Goal: Find specific page/section: Find specific page/section

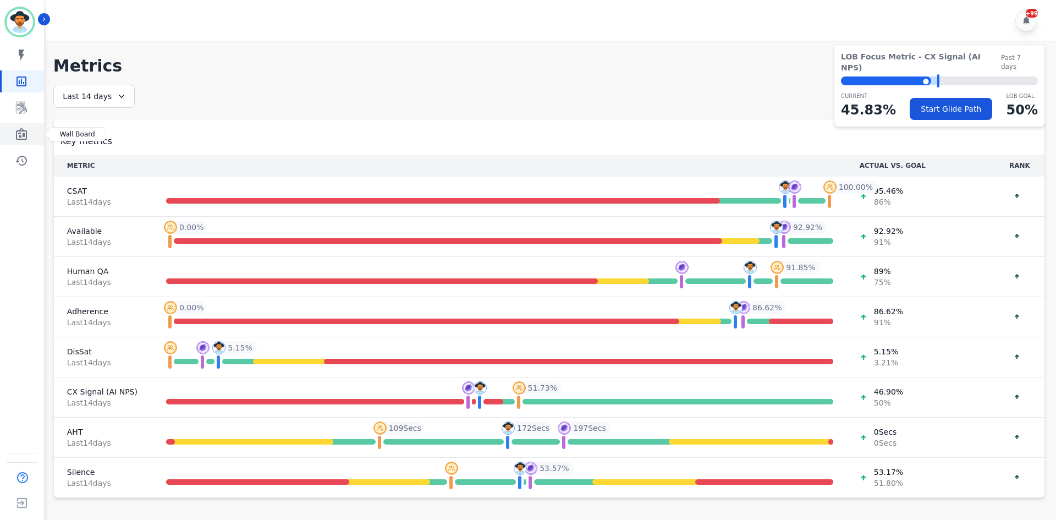
click at [24, 135] on icon "Sidebar" at bounding box center [21, 134] width 11 height 12
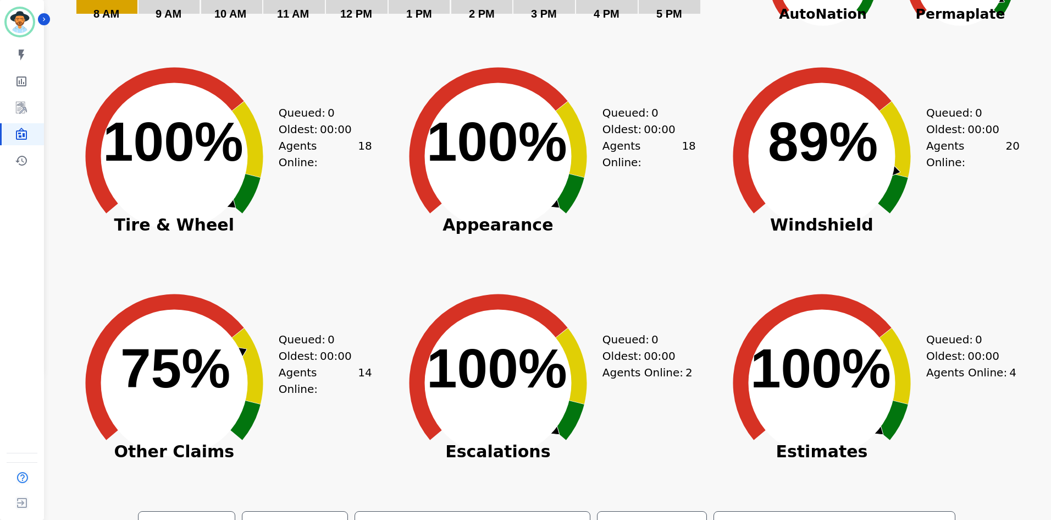
scroll to position [148, 0]
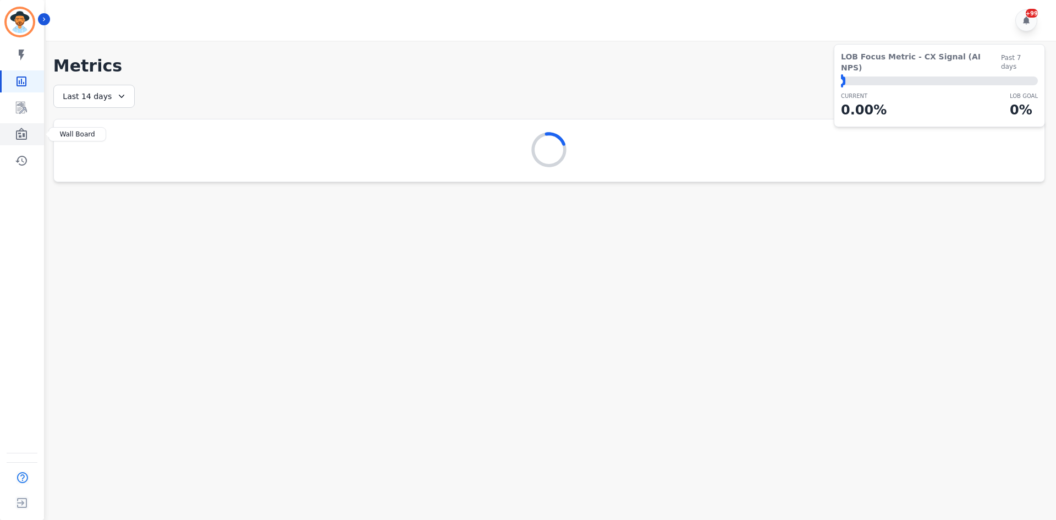
click at [25, 136] on icon "Sidebar" at bounding box center [21, 134] width 13 height 13
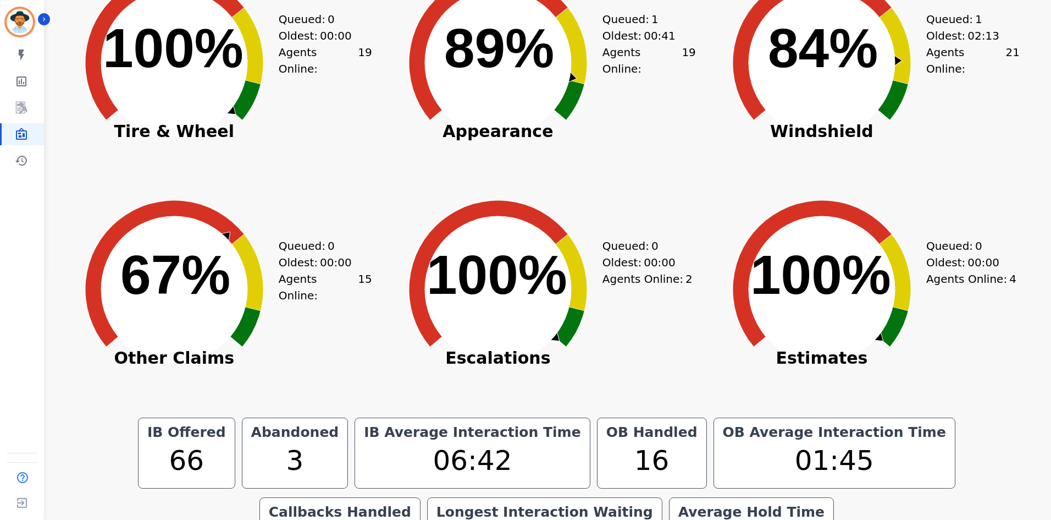
scroll to position [93, 0]
